Goal: Book appointment/travel/reservation

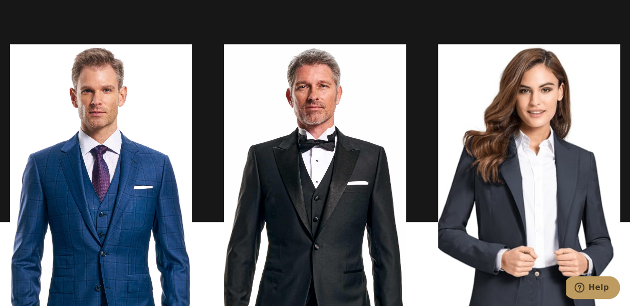
scroll to position [802, 0]
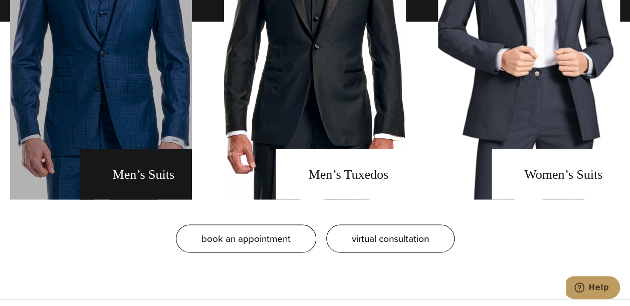
click at [143, 172] on link "men's suits" at bounding box center [101, 22] width 182 height 356
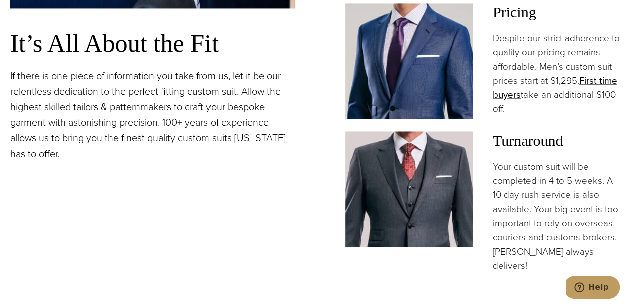
scroll to position [1002, 0]
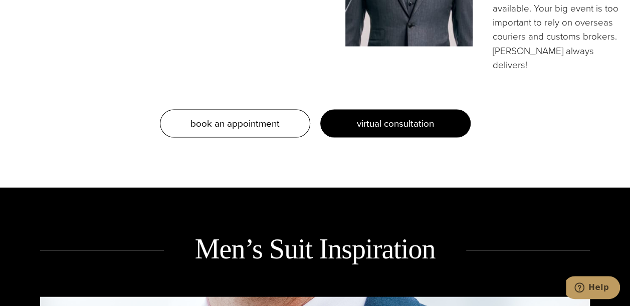
click at [381, 116] on span "virtual consultation" at bounding box center [395, 123] width 77 height 15
